Goal: Information Seeking & Learning: Learn about a topic

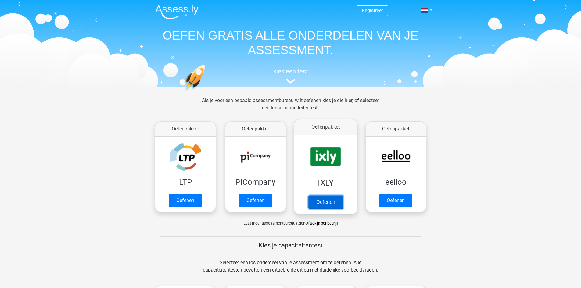
click at [327, 199] on link "Oefenen" at bounding box center [325, 201] width 35 height 13
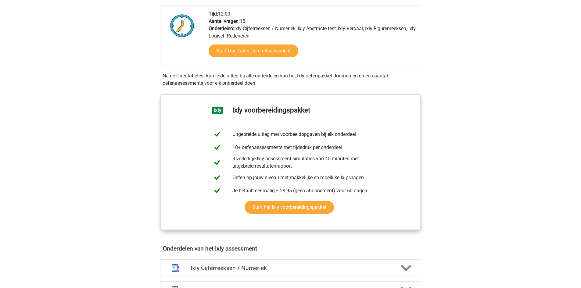
scroll to position [161, 0]
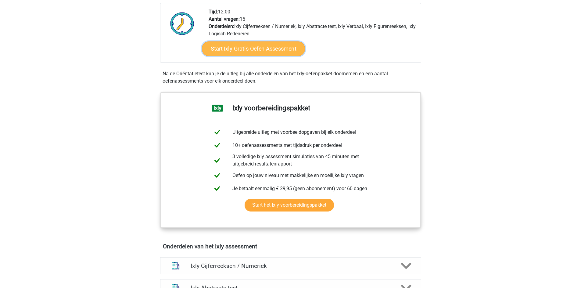
click at [256, 47] on link "Start Ixly Gratis Oefen Assessment" at bounding box center [253, 48] width 103 height 15
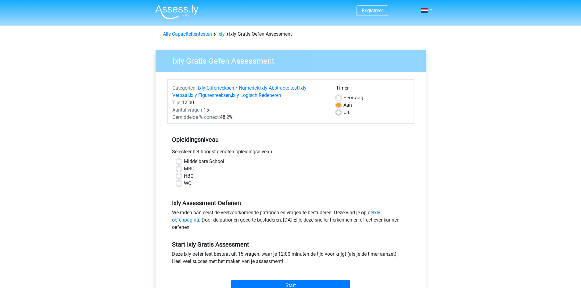
click at [184, 169] on label "MBO" at bounding box center [189, 168] width 11 height 7
click at [179, 169] on input "MBO" at bounding box center [179, 168] width 5 height 6
radio input "true"
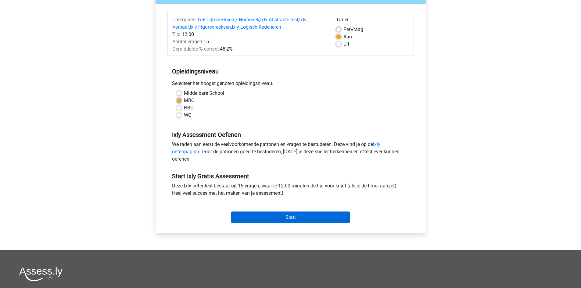
scroll to position [69, 0]
click at [295, 219] on input "Start" at bounding box center [290, 217] width 119 height 12
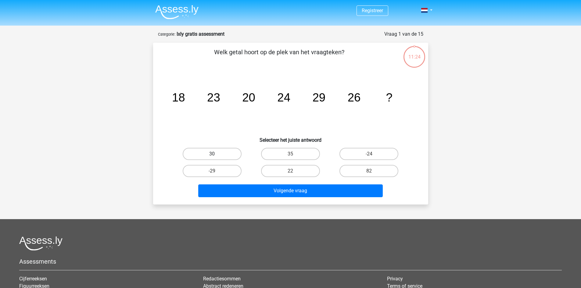
click at [225, 152] on label "30" at bounding box center [212, 154] width 59 height 12
click at [216, 154] on input "30" at bounding box center [214, 156] width 4 height 4
radio input "true"
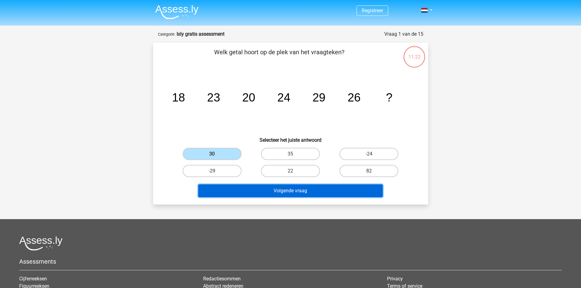
click at [302, 187] on button "Volgende vraag" at bounding box center [290, 190] width 184 height 13
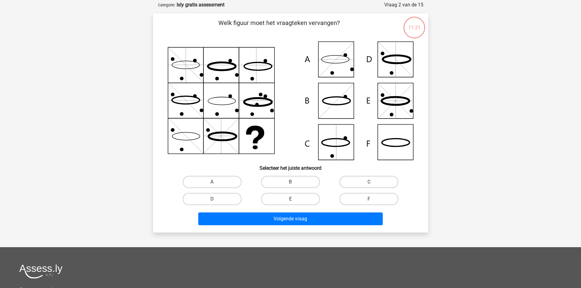
scroll to position [30, 0]
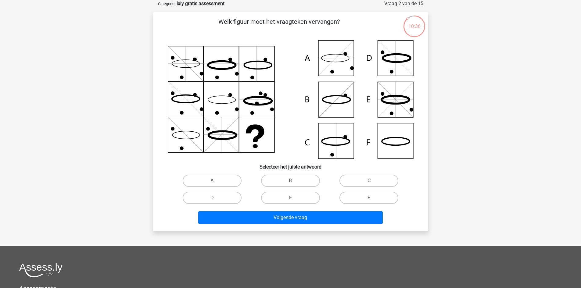
click at [372, 181] on input "C" at bounding box center [371, 183] width 4 height 4
radio input "true"
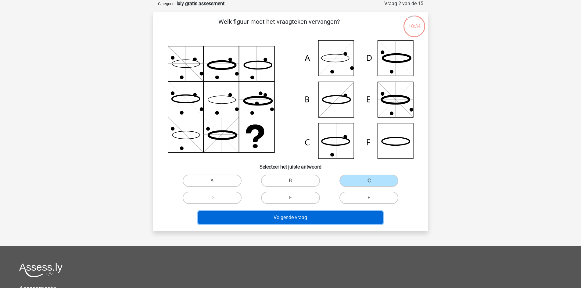
click at [334, 218] on button "Volgende vraag" at bounding box center [290, 217] width 184 height 13
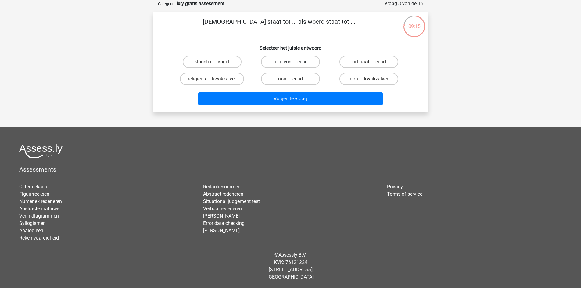
click at [298, 62] on label "religieus ... eend" at bounding box center [290, 62] width 59 height 12
click at [294, 62] on input "religieus ... eend" at bounding box center [292, 64] width 4 height 4
radio input "true"
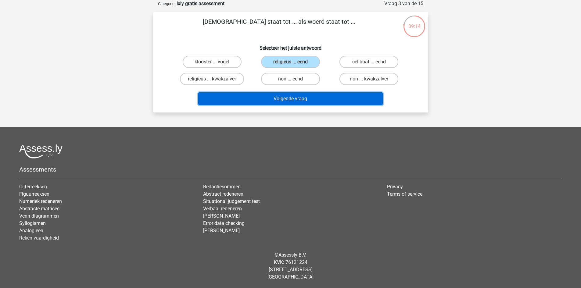
click at [302, 99] on button "Volgende vraag" at bounding box center [290, 98] width 184 height 13
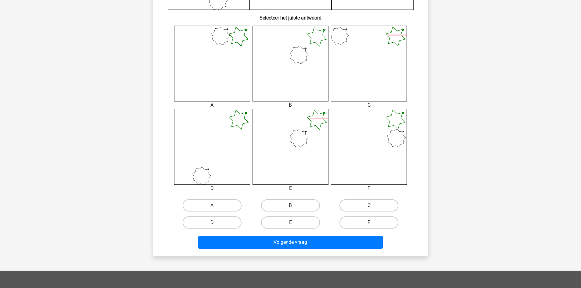
scroll to position [227, 0]
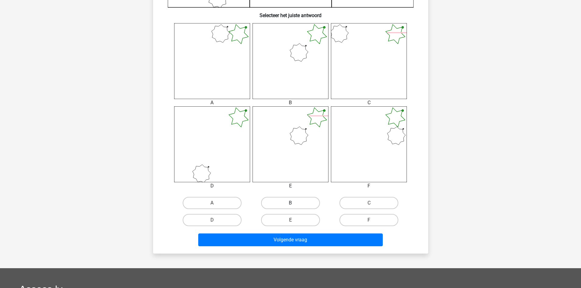
click at [286, 203] on label "B" at bounding box center [290, 203] width 59 height 12
click at [290, 203] on input "B" at bounding box center [292, 205] width 4 height 4
radio input "true"
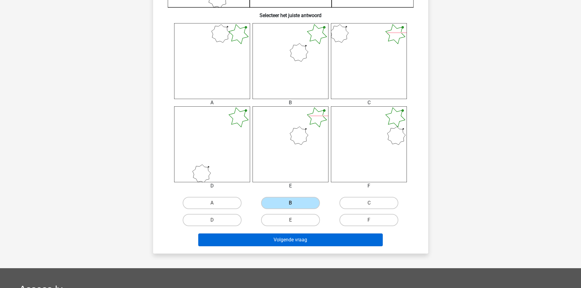
click at [275, 244] on button "Volgende vraag" at bounding box center [290, 240] width 184 height 13
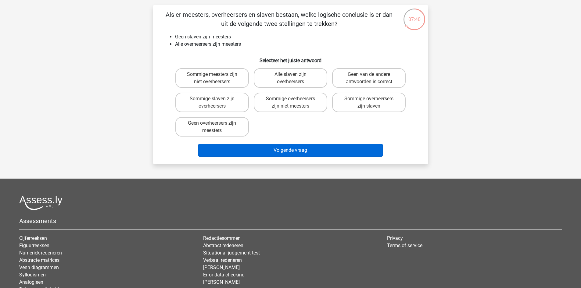
scroll to position [38, 0]
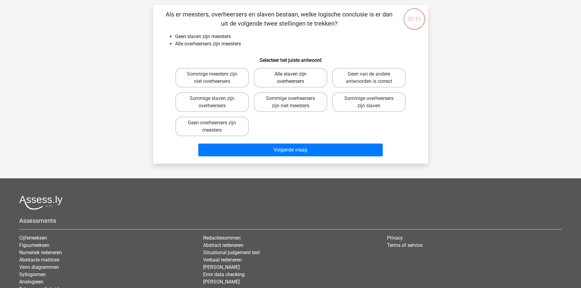
click at [298, 87] on label "Alle slaven zijn overheersers" at bounding box center [290, 78] width 73 height 20
click at [294, 78] on input "Alle slaven zijn overheersers" at bounding box center [292, 76] width 4 height 4
radio input "true"
click at [379, 45] on li "Alle overheersers zijn meesters" at bounding box center [296, 43] width 243 height 7
click at [385, 79] on label "Geen van de andere antwoorden is correct" at bounding box center [368, 78] width 73 height 20
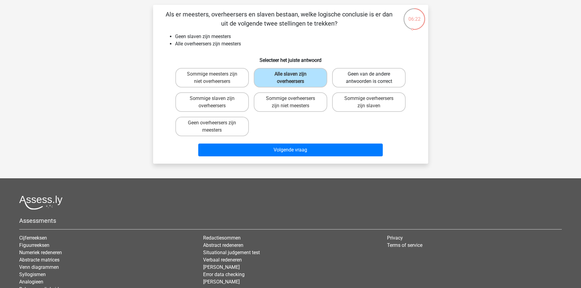
click at [373, 78] on input "Geen van de andere antwoorden is correct" at bounding box center [371, 76] width 4 height 4
radio input "true"
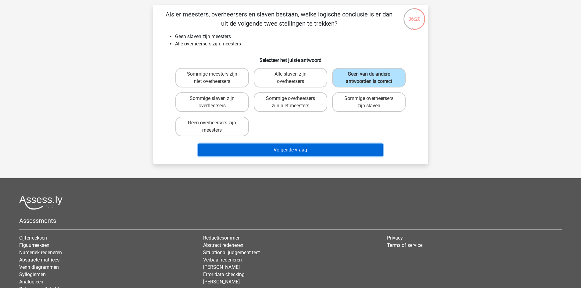
click at [330, 149] on button "Volgende vraag" at bounding box center [290, 150] width 184 height 13
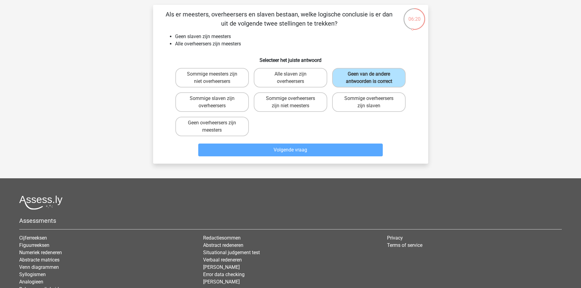
scroll to position [30, 0]
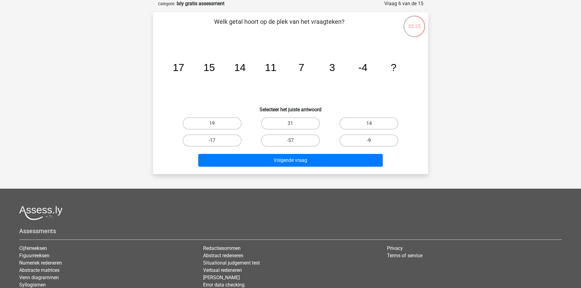
click at [366, 138] on label "-9" at bounding box center [368, 140] width 59 height 12
click at [369, 141] on input "-9" at bounding box center [371, 143] width 4 height 4
radio input "true"
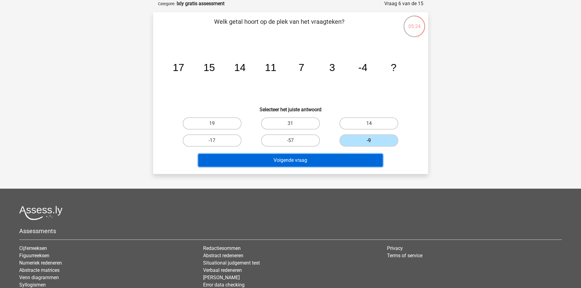
click at [310, 161] on button "Volgende vraag" at bounding box center [290, 160] width 184 height 13
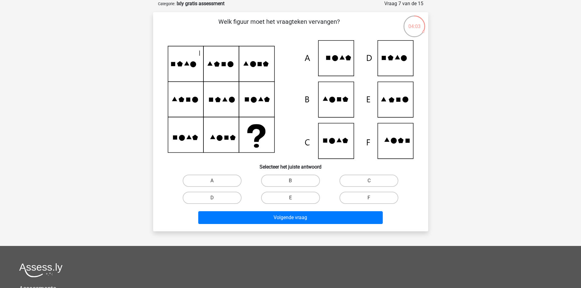
click at [397, 100] on icon at bounding box center [398, 100] width 4 height 4
click at [299, 199] on label "E" at bounding box center [290, 198] width 59 height 12
click at [294, 199] on input "E" at bounding box center [292, 200] width 4 height 4
radio input "true"
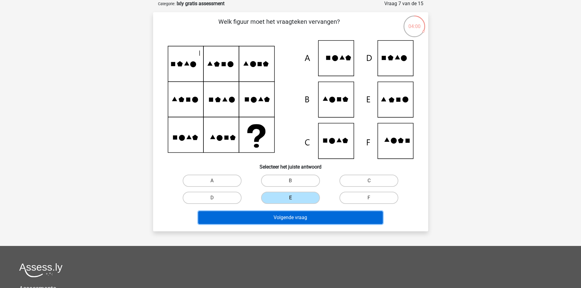
click at [311, 217] on button "Volgende vraag" at bounding box center [290, 217] width 184 height 13
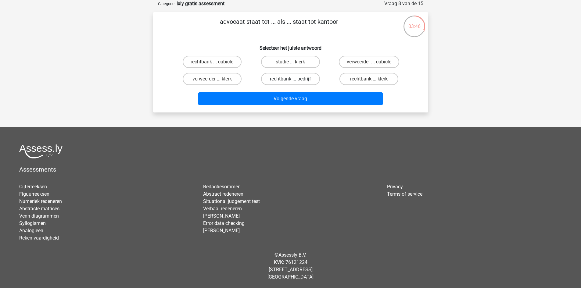
click at [290, 78] on label "rechtbank ... bedrijf" at bounding box center [290, 79] width 59 height 12
click at [290, 79] on input "rechtbank ... bedrijf" at bounding box center [292, 81] width 4 height 4
radio input "true"
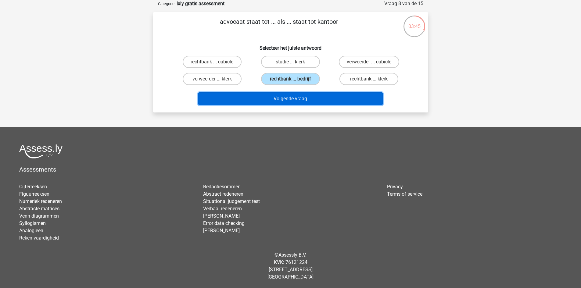
click at [307, 99] on button "Volgende vraag" at bounding box center [290, 98] width 184 height 13
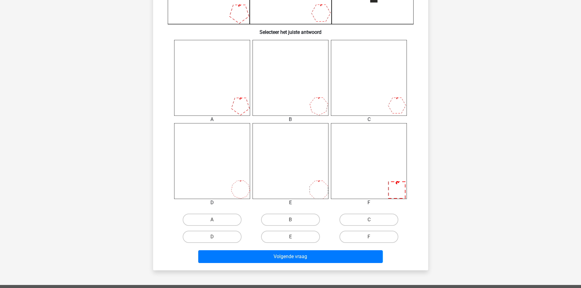
scroll to position [214, 0]
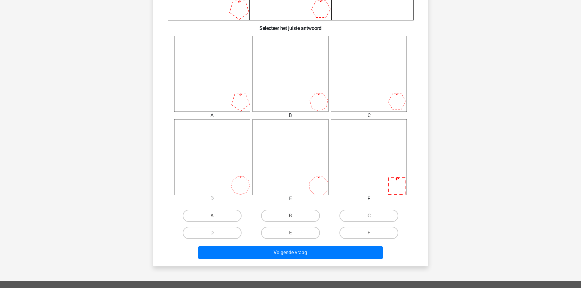
click at [301, 237] on label "E" at bounding box center [290, 233] width 59 height 12
click at [294, 237] on input "E" at bounding box center [292, 235] width 4 height 4
radio input "true"
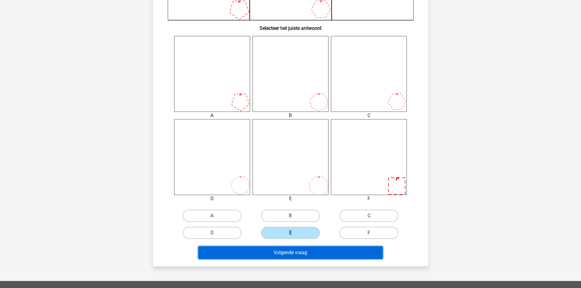
click at [323, 255] on button "Volgende vraag" at bounding box center [290, 252] width 184 height 13
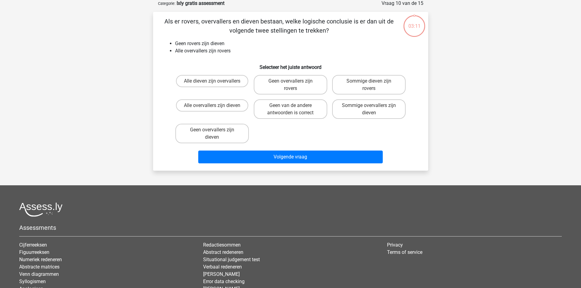
scroll to position [30, 0]
click at [381, 111] on label "Sommige overvallers zijn dieven" at bounding box center [368, 110] width 73 height 20
click at [373, 110] on input "Sommige overvallers zijn dieven" at bounding box center [371, 108] width 4 height 4
radio input "true"
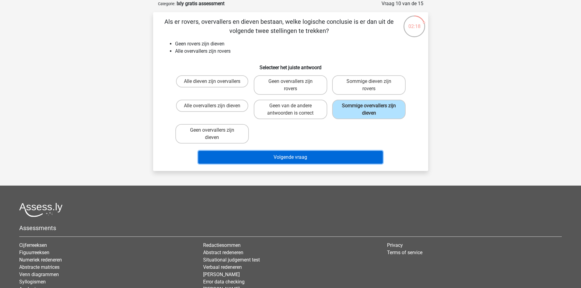
click at [318, 154] on button "Volgende vraag" at bounding box center [290, 157] width 184 height 13
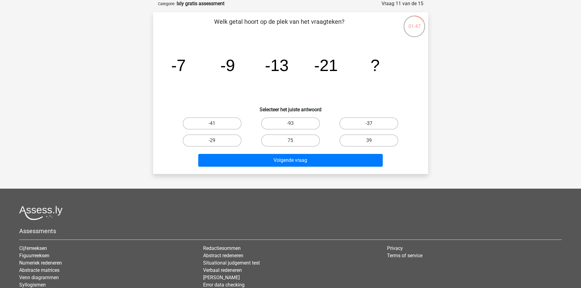
click at [362, 121] on label "-37" at bounding box center [368, 123] width 59 height 12
click at [369, 123] on input "-37" at bounding box center [371, 125] width 4 height 4
radio input "true"
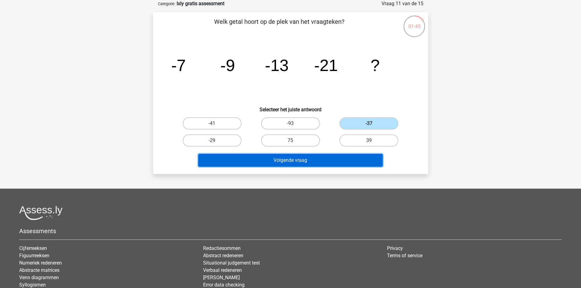
click at [329, 159] on button "Volgende vraag" at bounding box center [290, 160] width 184 height 13
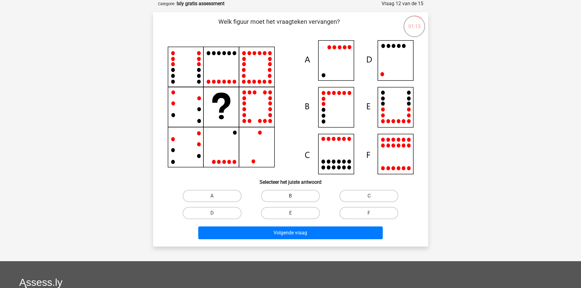
click at [286, 197] on label "B" at bounding box center [290, 196] width 59 height 12
click at [290, 197] on input "B" at bounding box center [292, 198] width 4 height 4
radio input "true"
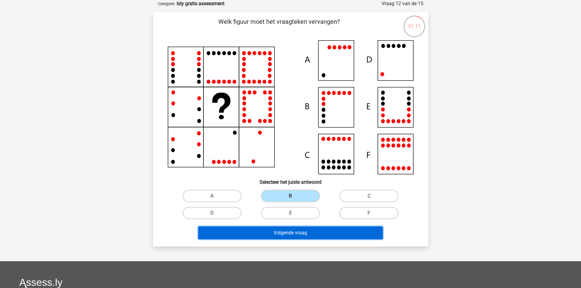
click at [304, 233] on button "Volgende vraag" at bounding box center [290, 233] width 184 height 13
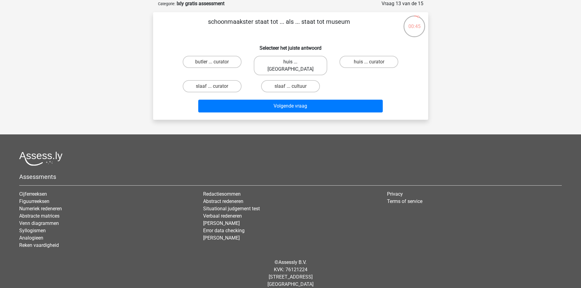
click at [285, 62] on label "huis ... louvre" at bounding box center [290, 66] width 73 height 20
click at [290, 62] on input "huis ... louvre" at bounding box center [292, 64] width 4 height 4
radio input "true"
click at [364, 62] on label "huis ... curator" at bounding box center [368, 62] width 59 height 12
click at [369, 62] on input "huis ... curator" at bounding box center [371, 64] width 4 height 4
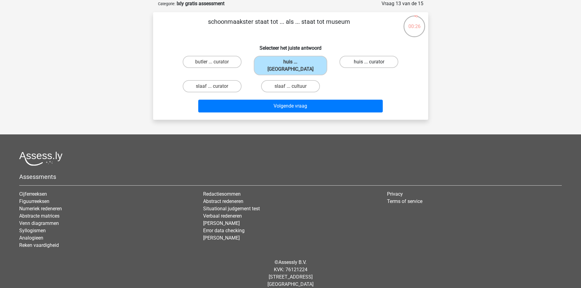
radio input "true"
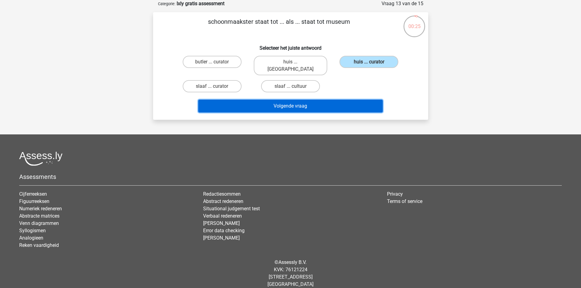
click at [317, 100] on button "Volgende vraag" at bounding box center [290, 106] width 184 height 13
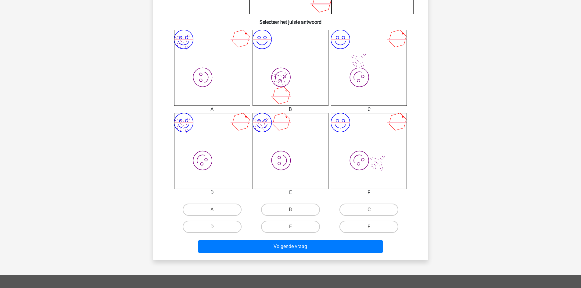
scroll to position [233, 0]
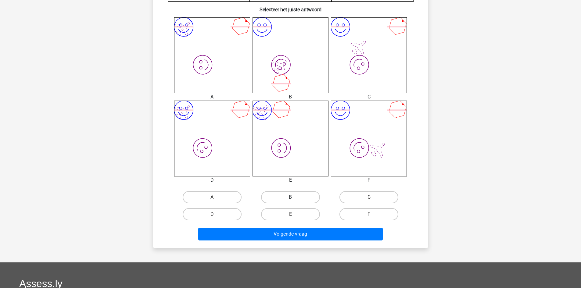
click at [284, 197] on label "B" at bounding box center [290, 197] width 59 height 12
click at [290, 197] on input "B" at bounding box center [292, 199] width 4 height 4
radio input "true"
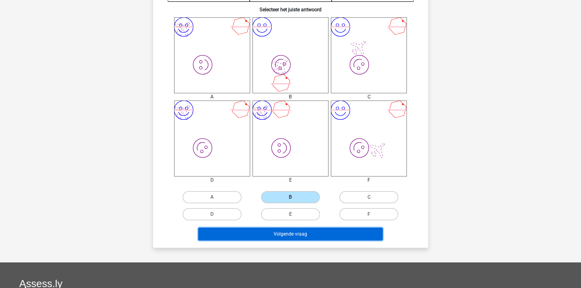
click at [294, 233] on button "Volgende vraag" at bounding box center [290, 234] width 184 height 13
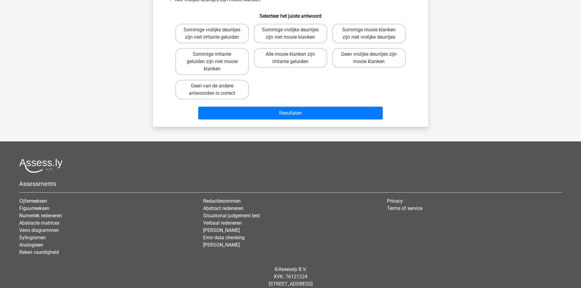
scroll to position [30, 0]
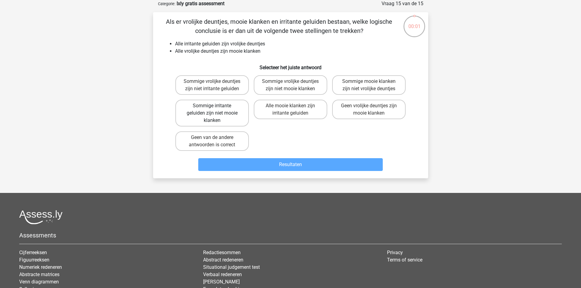
click at [211, 116] on label "Sommige irritante geluiden zijn niet mooie klanken" at bounding box center [211, 113] width 73 height 27
click at [212, 110] on input "Sommige irritante geluiden zijn niet mooie klanken" at bounding box center [214, 108] width 4 height 4
radio input "true"
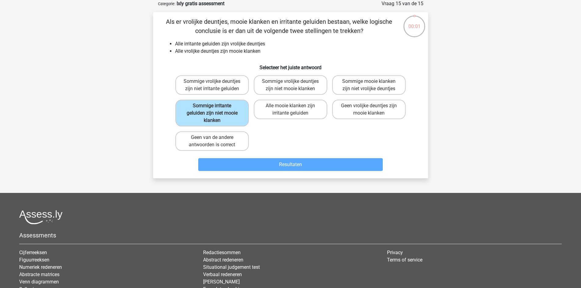
click at [66, 231] on div "Assessments Cijferreeksen Figuurreeksen Numeriek redeneren Abstracte matrices V…" at bounding box center [290, 261] width 551 height 102
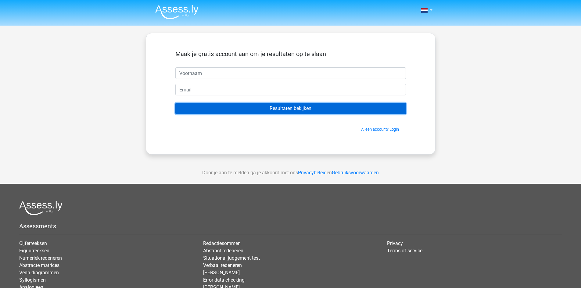
click at [284, 104] on input "Resultaten bekijken" at bounding box center [290, 109] width 230 height 12
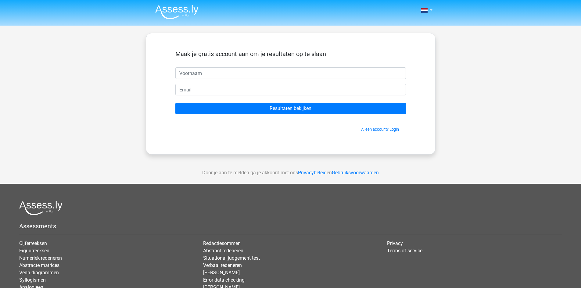
click at [448, 80] on div "Nederlands English" at bounding box center [290, 172] width 581 height 345
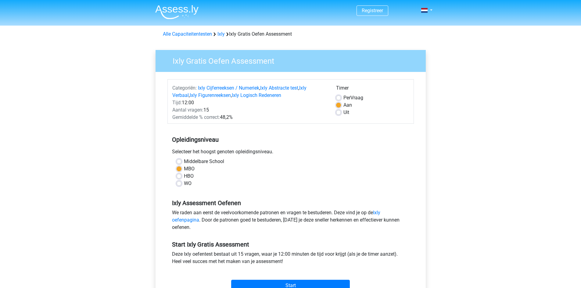
scroll to position [69, 0]
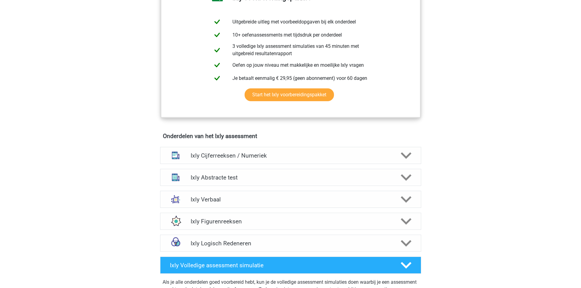
scroll to position [273, 0]
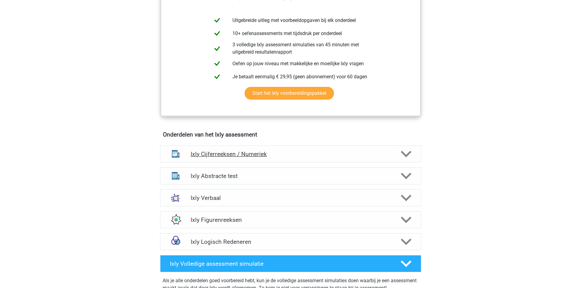
click at [405, 156] on polygon at bounding box center [406, 154] width 11 height 7
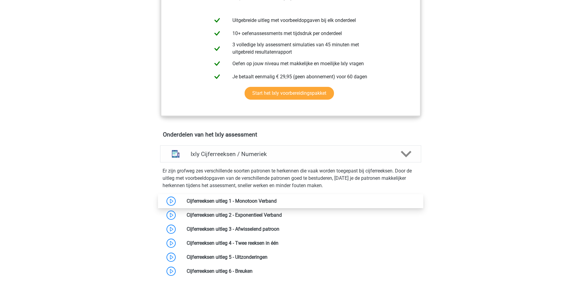
click at [277, 202] on link at bounding box center [277, 201] width 0 height 6
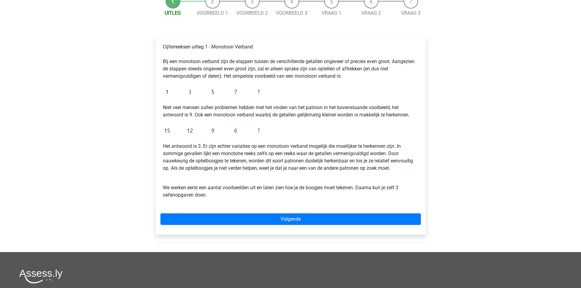
scroll to position [72, 0]
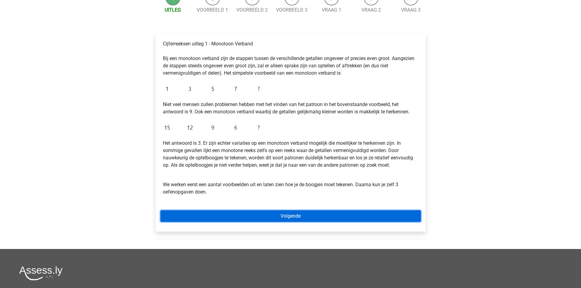
click at [355, 216] on link "Volgende" at bounding box center [290, 216] width 260 height 12
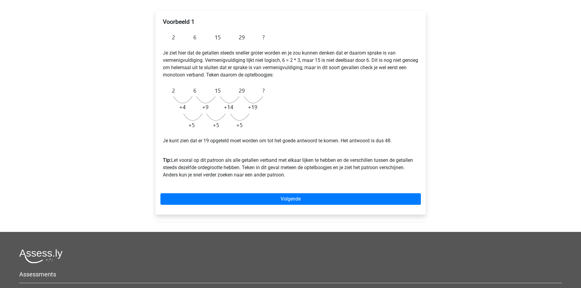
scroll to position [95, 0]
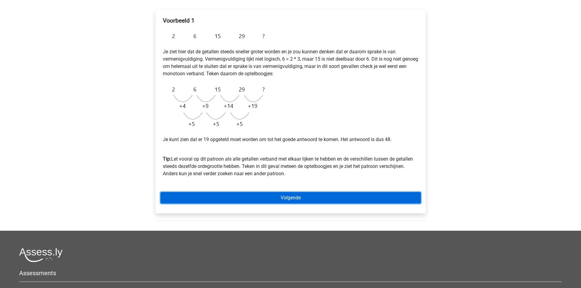
click at [227, 198] on link "Volgende" at bounding box center [290, 198] width 260 height 12
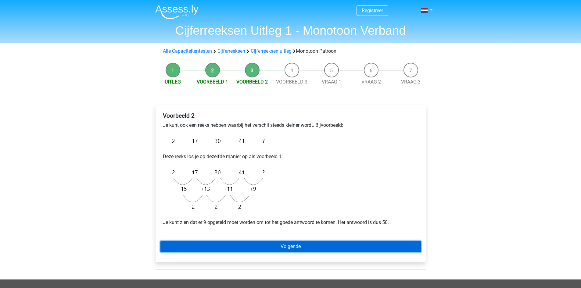
click at [362, 241] on link "Volgende" at bounding box center [290, 247] width 260 height 12
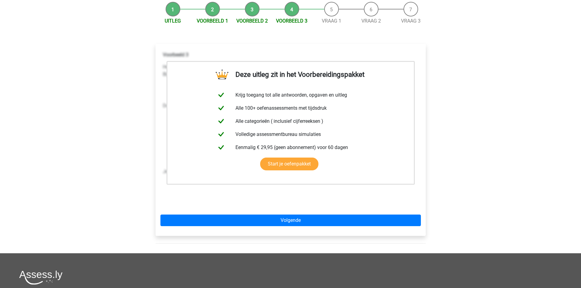
scroll to position [62, 0]
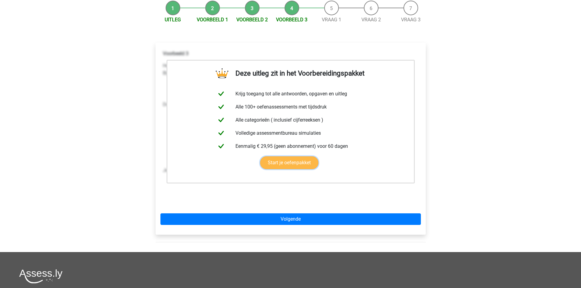
click at [303, 164] on link "Start je oefenpakket" at bounding box center [289, 162] width 58 height 13
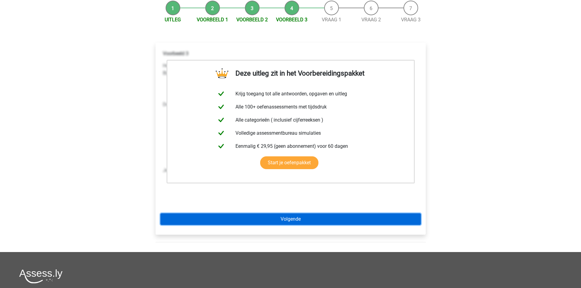
click at [197, 223] on link "Volgende" at bounding box center [290, 219] width 260 height 12
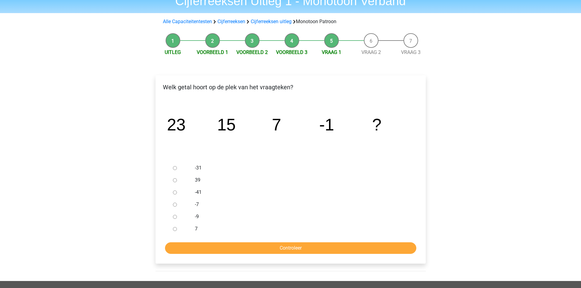
scroll to position [30, 0]
click at [173, 216] on input "-9" at bounding box center [175, 217] width 4 height 4
radio input "true"
click at [265, 244] on input "Controleer" at bounding box center [290, 248] width 251 height 12
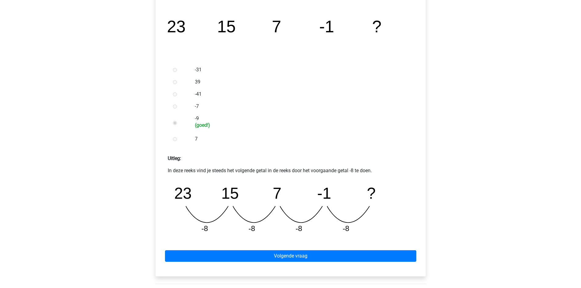
scroll to position [128, 0]
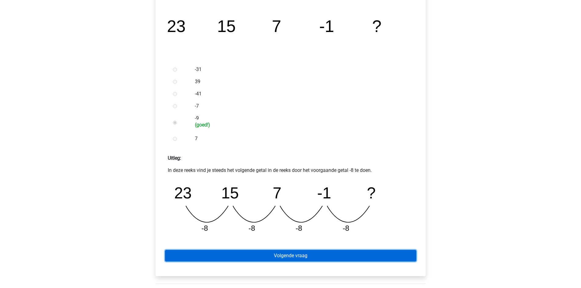
click at [316, 253] on link "Volgende vraag" at bounding box center [290, 256] width 251 height 12
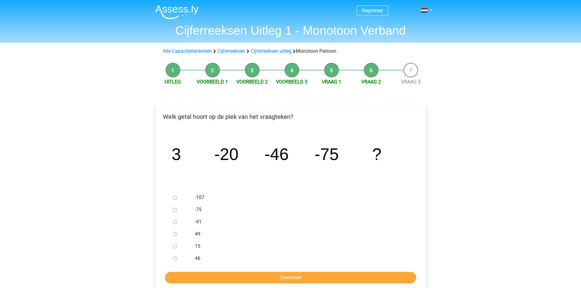
click at [173, 199] on input "-107" at bounding box center [175, 198] width 4 height 4
radio input "true"
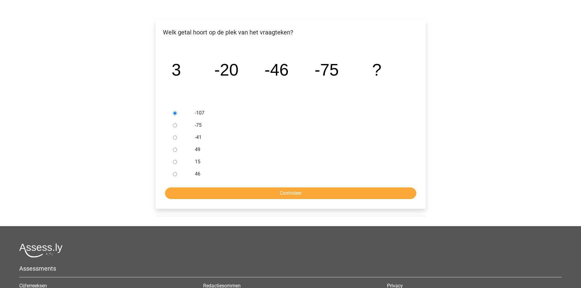
scroll to position [85, 0]
click at [337, 198] on input "Controleer" at bounding box center [290, 193] width 251 height 12
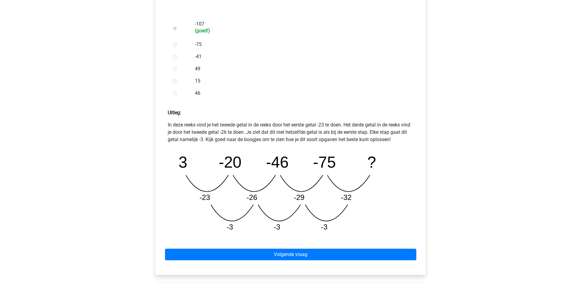
scroll to position [177, 0]
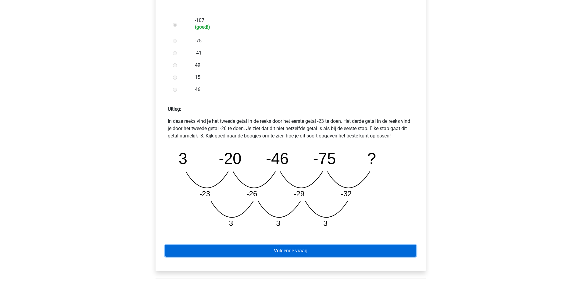
click at [311, 246] on link "Volgende vraag" at bounding box center [290, 251] width 251 height 12
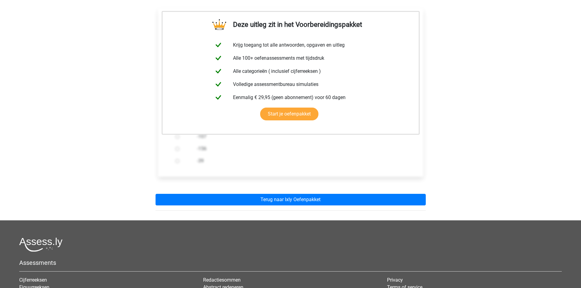
scroll to position [103, 0]
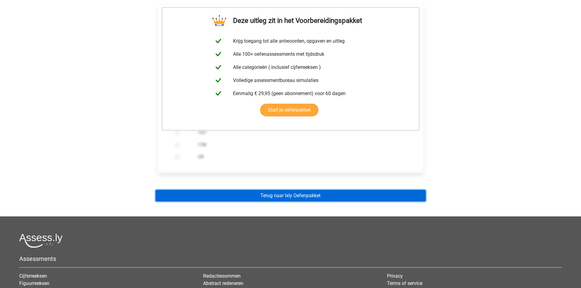
click at [341, 196] on link "Terug naar Ixly Oefenpakket" at bounding box center [290, 196] width 270 height 12
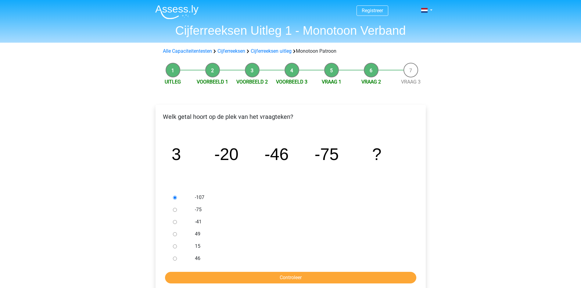
scroll to position [85, 0]
